Goal: Transaction & Acquisition: Purchase product/service

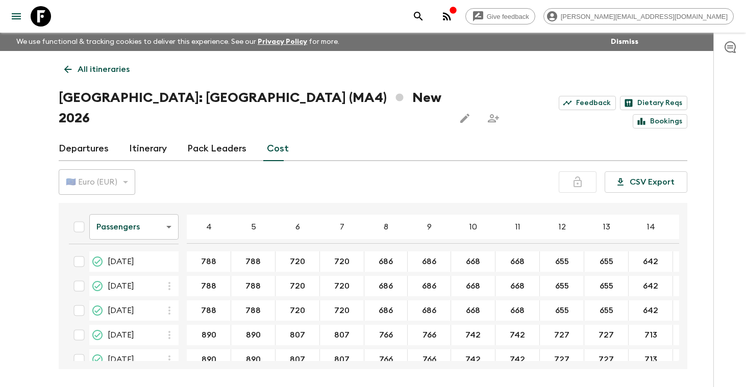
click at [93, 65] on p "All itineraries" at bounding box center [104, 69] width 52 height 12
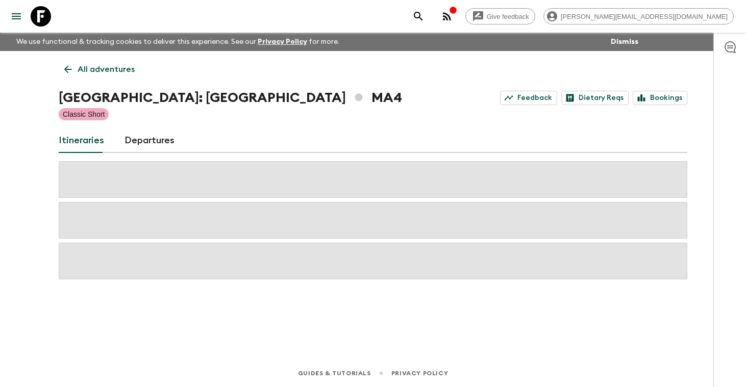
click at [103, 69] on p "All adventures" at bounding box center [106, 69] width 57 height 12
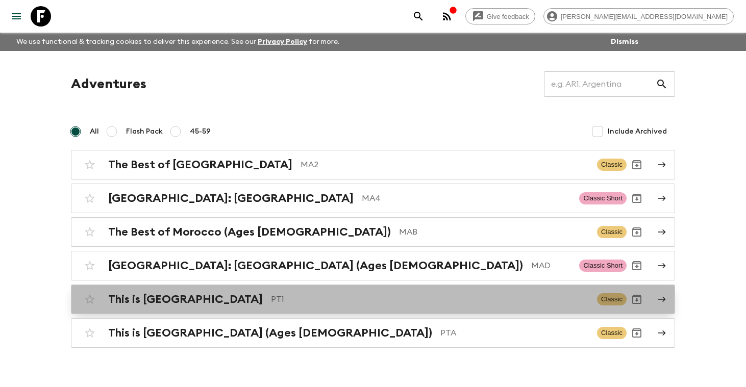
click at [153, 299] on h2 "This is [GEOGRAPHIC_DATA]" at bounding box center [185, 299] width 155 height 13
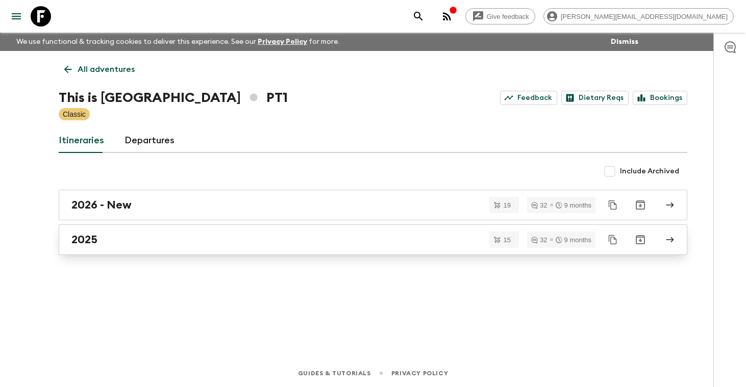
click at [126, 239] on div "2025" at bounding box center [362, 239] width 583 height 13
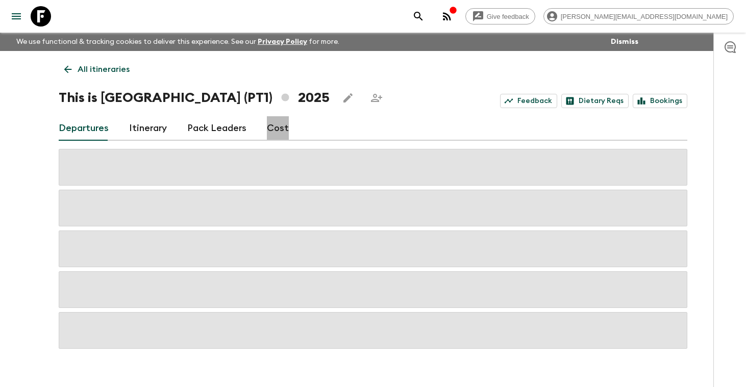
click at [276, 130] on link "Cost" at bounding box center [278, 128] width 22 height 24
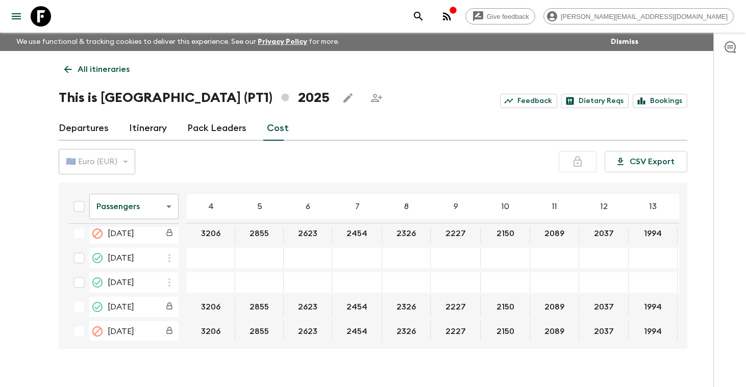
scroll to position [1110, 0]
